Goal: Communication & Community: Answer question/provide support

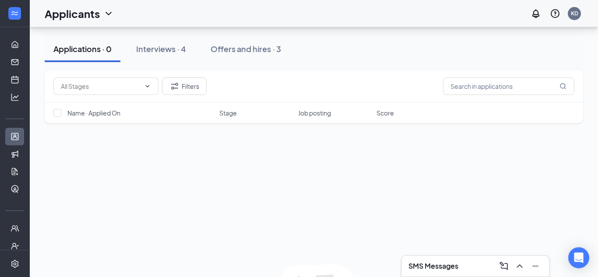
scroll to position [82, 0]
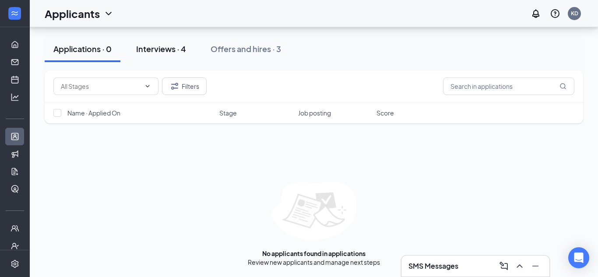
click at [162, 44] on div "Interviews · 4" at bounding box center [161, 48] width 50 height 11
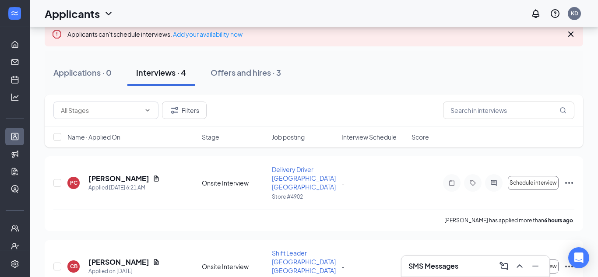
scroll to position [54, 0]
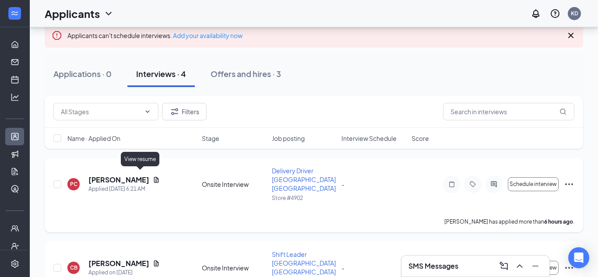
click at [153, 177] on icon "Document" at bounding box center [156, 180] width 7 height 7
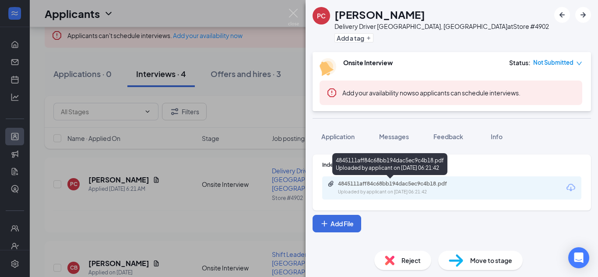
click at [412, 181] on div "4845111aff84c68bb194dac5ec9c4b18.pdf" at bounding box center [399, 184] width 123 height 7
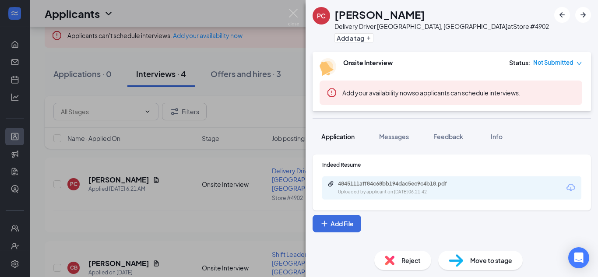
click at [346, 142] on button "Application" at bounding box center [338, 137] width 51 height 22
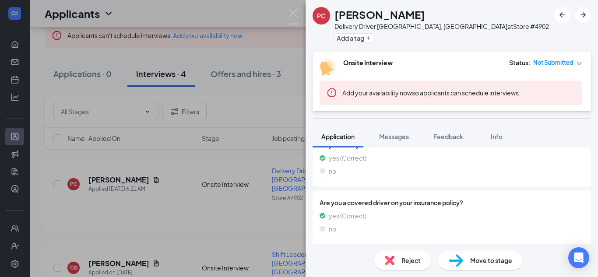
scroll to position [485, 0]
click at [387, 141] on button "Messages" at bounding box center [394, 137] width 47 height 22
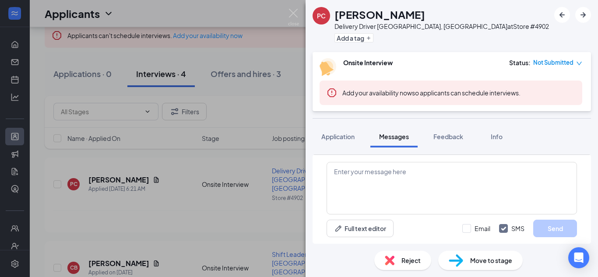
scroll to position [174, 0]
click at [370, 170] on textarea at bounding box center [452, 188] width 251 height 53
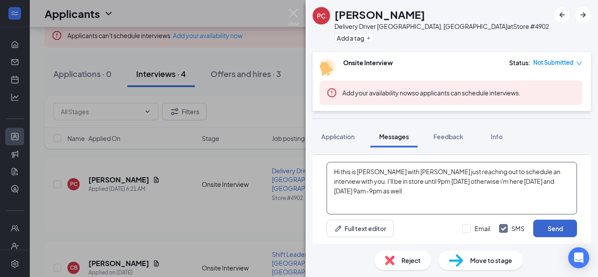
type textarea "Hi this is [PERSON_NAME] with [PERSON_NAME] just reaching out to schedule an in…"
click at [549, 226] on button "Send" at bounding box center [556, 229] width 44 height 18
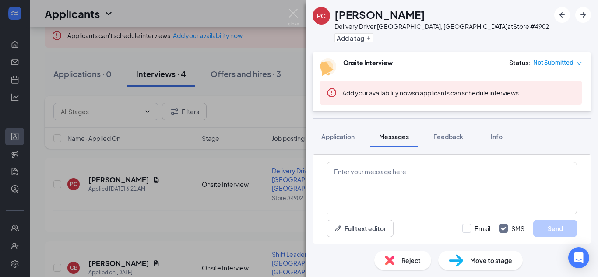
scroll to position [251, 0]
click at [292, 12] on img at bounding box center [293, 17] width 11 height 17
